Goal: Task Accomplishment & Management: Manage account settings

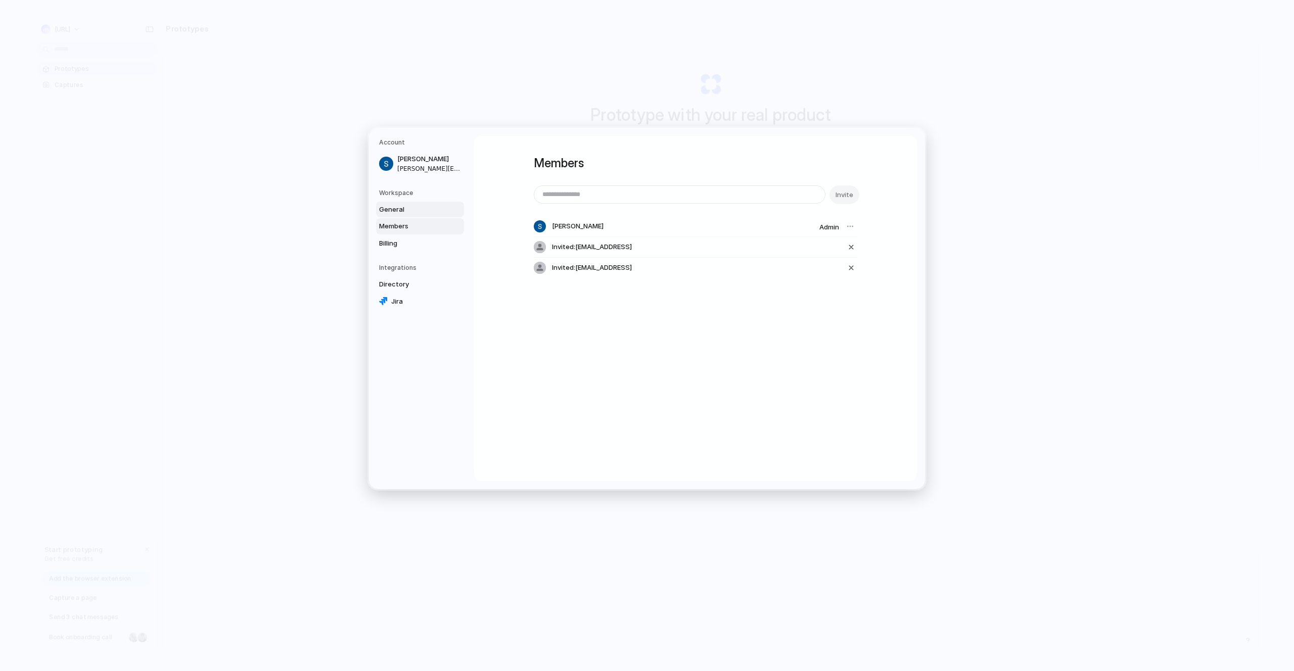
click at [403, 212] on span "General" at bounding box center [411, 210] width 65 height 10
click at [410, 225] on span "Members" at bounding box center [411, 226] width 65 height 10
click at [811, 249] on span "Contributor" at bounding box center [806, 248] width 38 height 10
click at [799, 271] on span "Admin" at bounding box center [797, 269] width 20 height 10
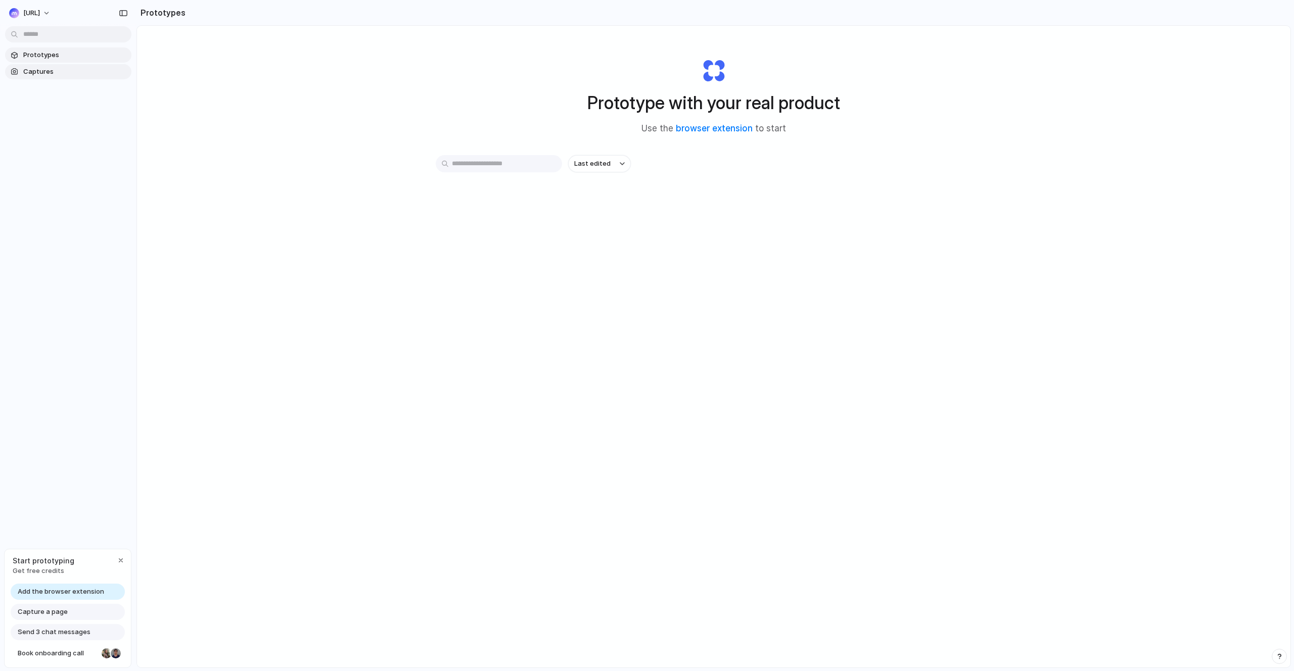
click at [38, 66] on link "Captures" at bounding box center [68, 71] width 126 height 15
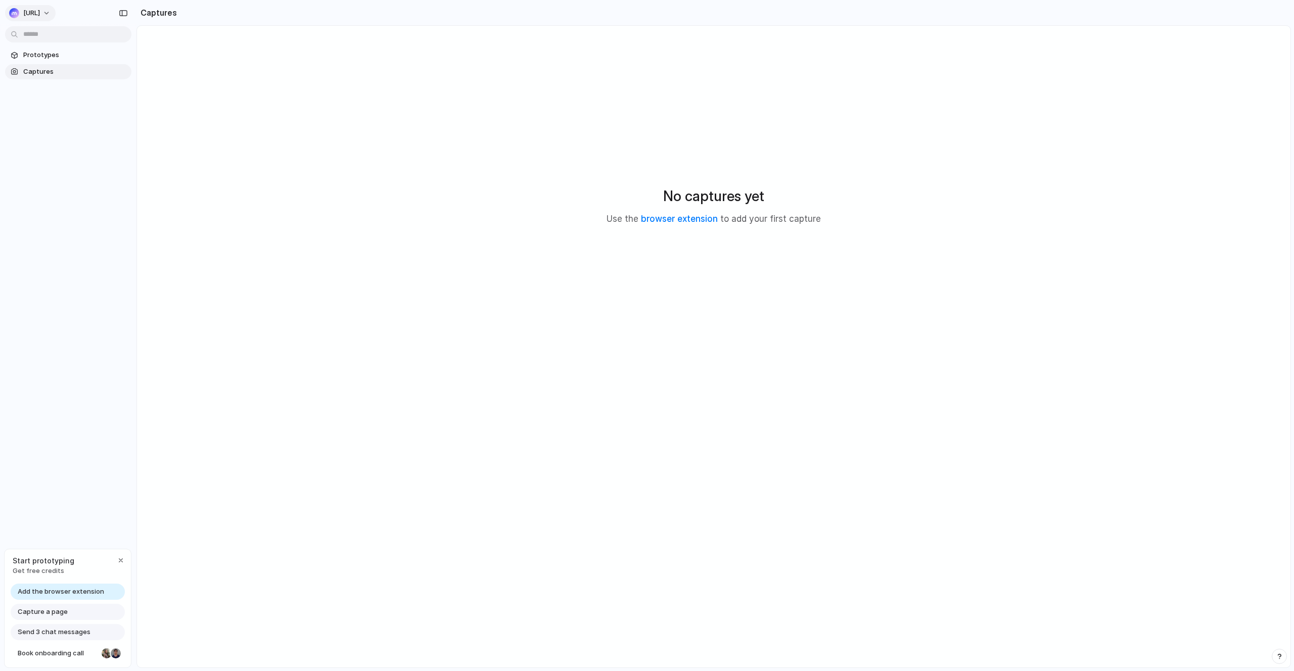
click at [56, 17] on button "Markopolo.ai" at bounding box center [30, 13] width 51 height 16
click at [69, 17] on div "Settings Invite members Change theme Sign out" at bounding box center [647, 335] width 1294 height 671
click at [57, 74] on span "Captures" at bounding box center [75, 72] width 104 height 10
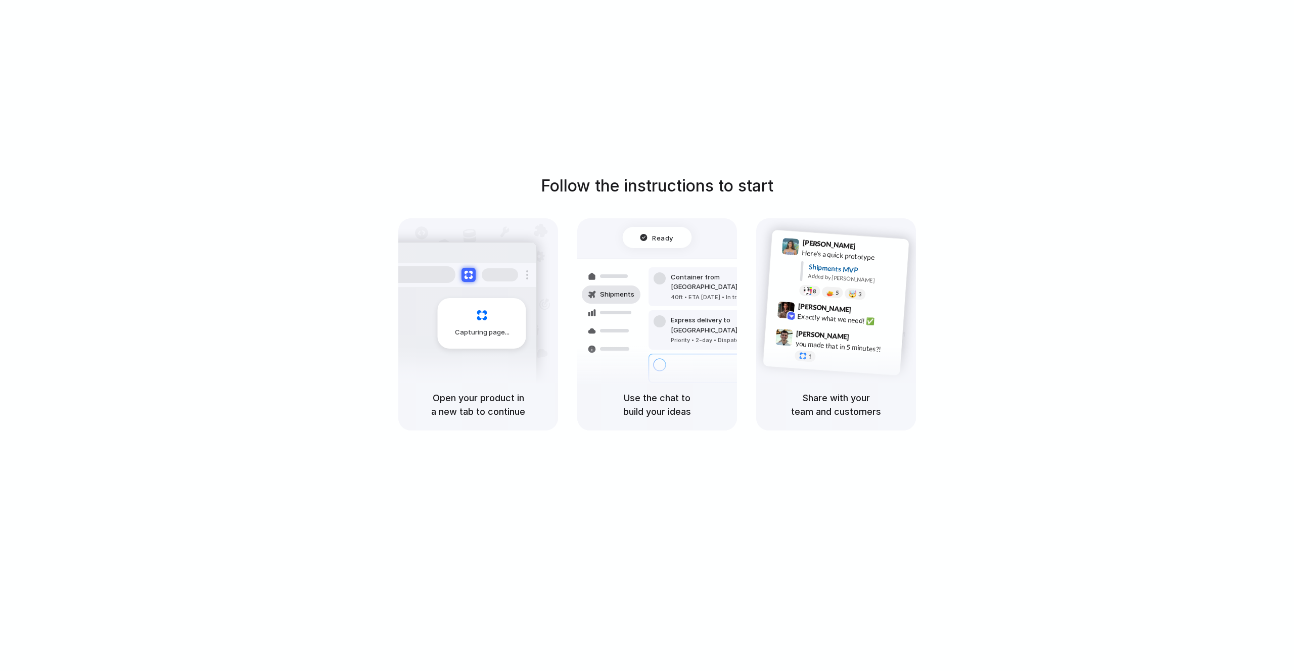
click at [652, 496] on div "Follow the instructions to start Capturing page Open your product in a new tab …" at bounding box center [657, 346] width 1314 height 692
click at [189, 86] on div "Follow the instructions to start Capturing page Open your product in a new tab …" at bounding box center [657, 346] width 1314 height 692
